Goal: Task Accomplishment & Management: Use online tool/utility

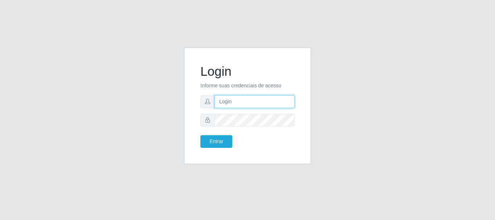
click at [270, 108] on input "text" at bounding box center [255, 101] width 80 height 13
type input "[PERSON_NAME]@[PERSON_NAME]"
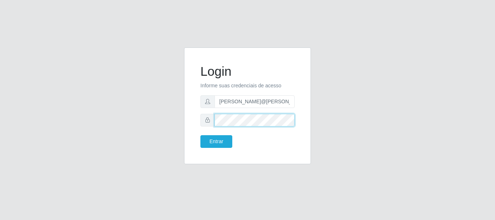
click at [200, 135] on button "Entrar" at bounding box center [216, 141] width 32 height 13
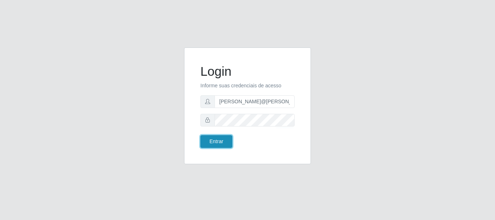
click at [207, 135] on button "Entrar" at bounding box center [216, 141] width 32 height 13
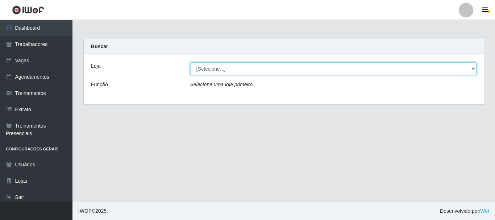
drag, startPoint x: 237, startPoint y: 65, endPoint x: 237, endPoint y: 74, distance: 9.1
click at [237, 70] on select "[Selecione...] [GEOGRAPHIC_DATA]" at bounding box center [333, 68] width 287 height 13
select select "279"
click at [190, 62] on select "[Selecione...] [GEOGRAPHIC_DATA]" at bounding box center [333, 68] width 287 height 13
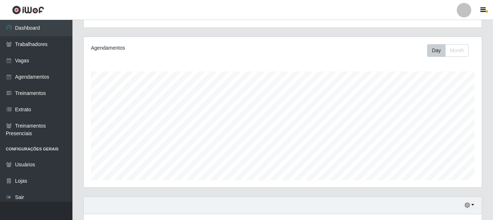
scroll to position [165, 0]
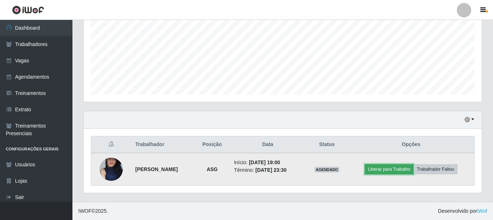
click at [377, 169] on button "Liberar para Trabalho" at bounding box center [389, 169] width 49 height 10
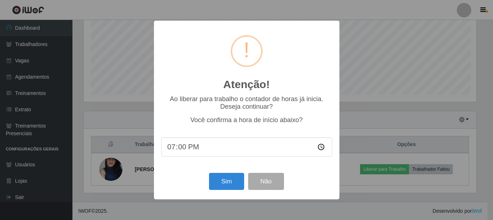
scroll to position [150, 395]
click at [227, 188] on button "Sim" at bounding box center [227, 181] width 35 height 17
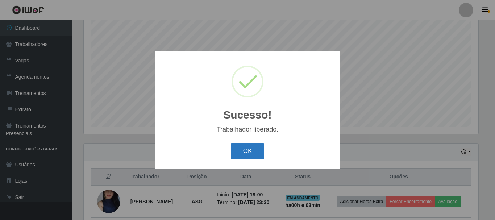
click at [259, 150] on button "OK" at bounding box center [248, 151] width 34 height 17
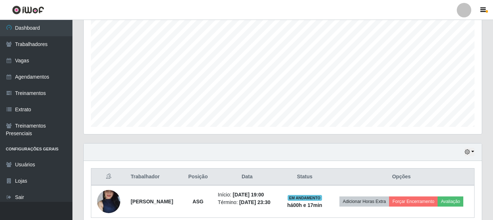
scroll to position [165, 0]
